Goal: Task Accomplishment & Management: Use online tool/utility

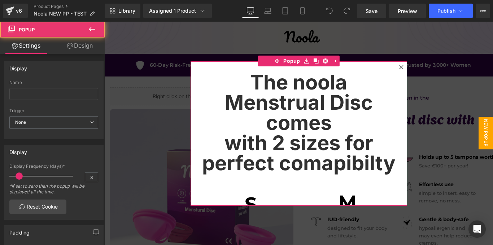
click at [401, 67] on icon at bounding box center [401, 67] width 4 height 4
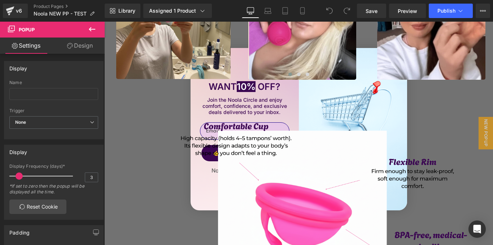
scroll to position [1853, 0]
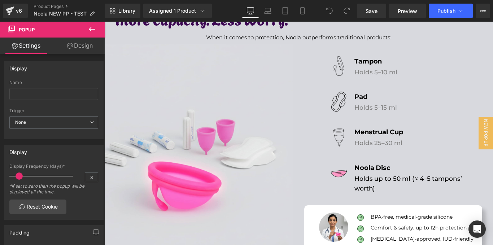
click at [221, 9] on div "Assigned 1 Product Product Preview Noola Menstrual Disc Manage assigned products" at bounding box center [185, 11] width 90 height 14
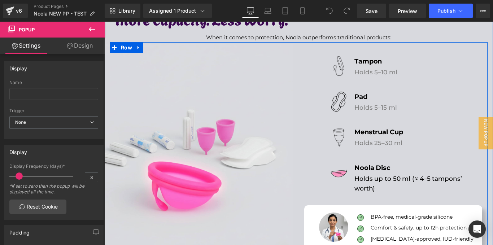
click at [297, 122] on div "Image" at bounding box center [204, 152] width 189 height 211
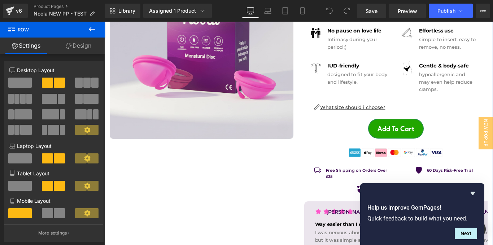
scroll to position [164, 0]
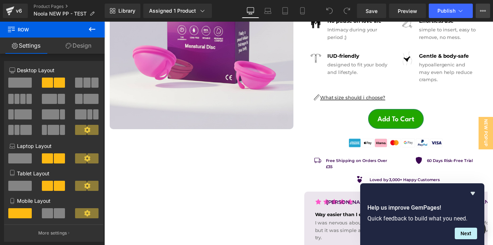
click at [479, 7] on button "View Live Page View with current Template Save Template to Library Schedule Pub…" at bounding box center [483, 11] width 14 height 14
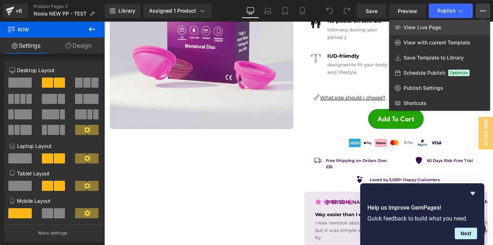
click at [418, 26] on span "View Live Page" at bounding box center [423, 27] width 38 height 7
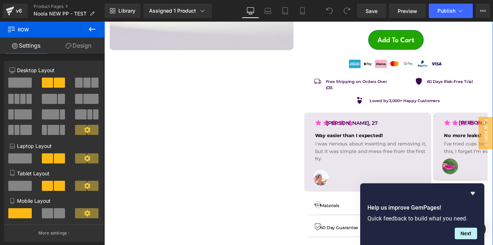
scroll to position [215, 0]
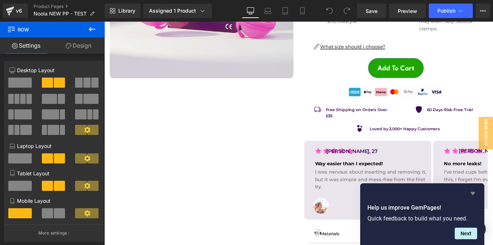
click at [471, 193] on icon "Hide survey" at bounding box center [473, 193] width 9 height 9
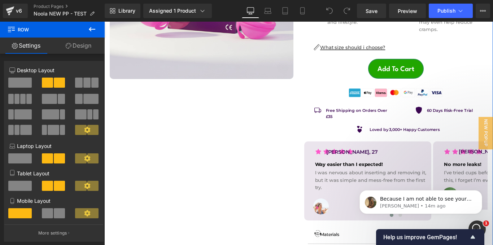
scroll to position [215, 0]
